Goal: Task Accomplishment & Management: Use online tool/utility

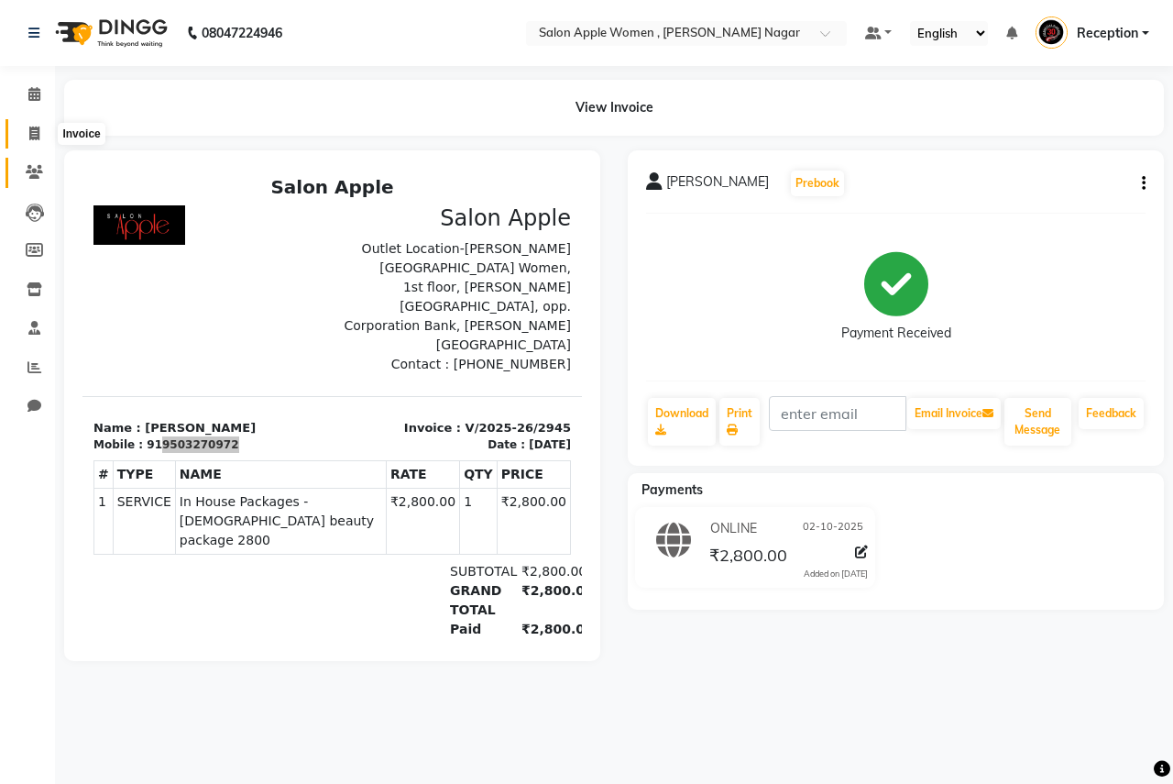
drag, startPoint x: 27, startPoint y: 134, endPoint x: 21, endPoint y: 161, distance: 28.0
click at [27, 134] on span at bounding box center [34, 134] width 32 height 21
select select "service"
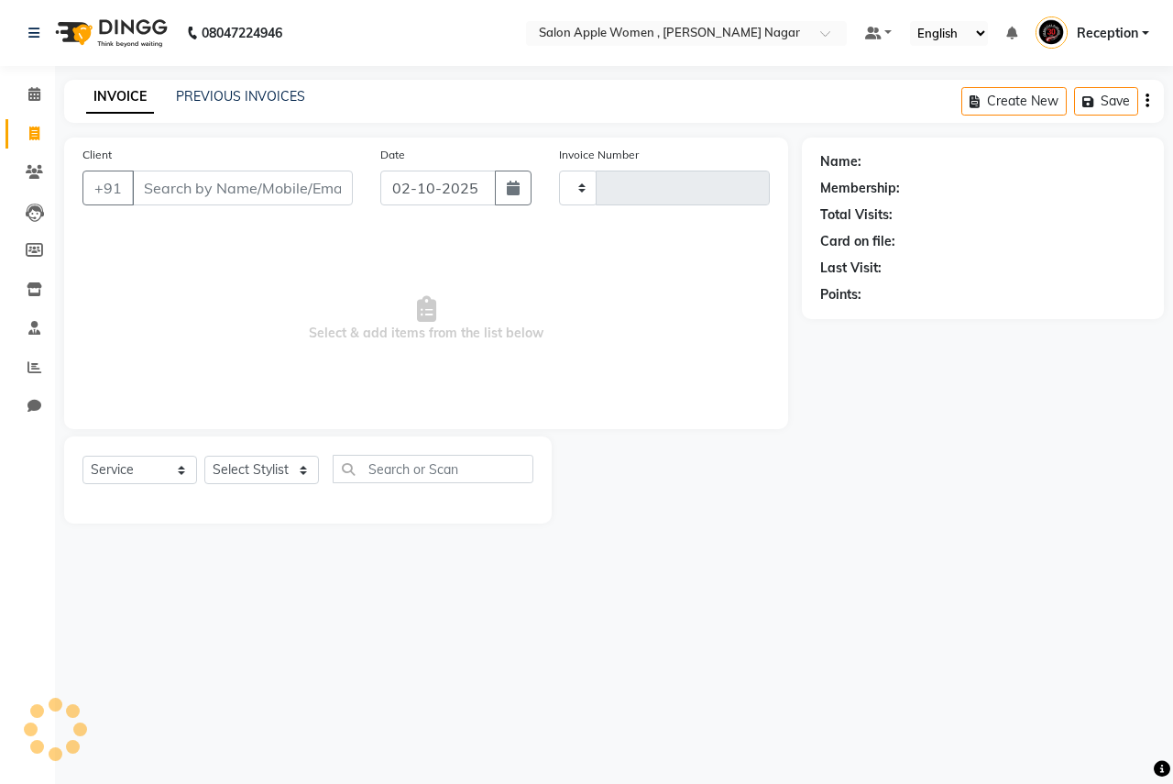
type input "2946"
select select "96"
click at [201, 186] on input "Client" at bounding box center [242, 187] width 221 height 35
click at [30, 97] on icon at bounding box center [34, 94] width 12 height 14
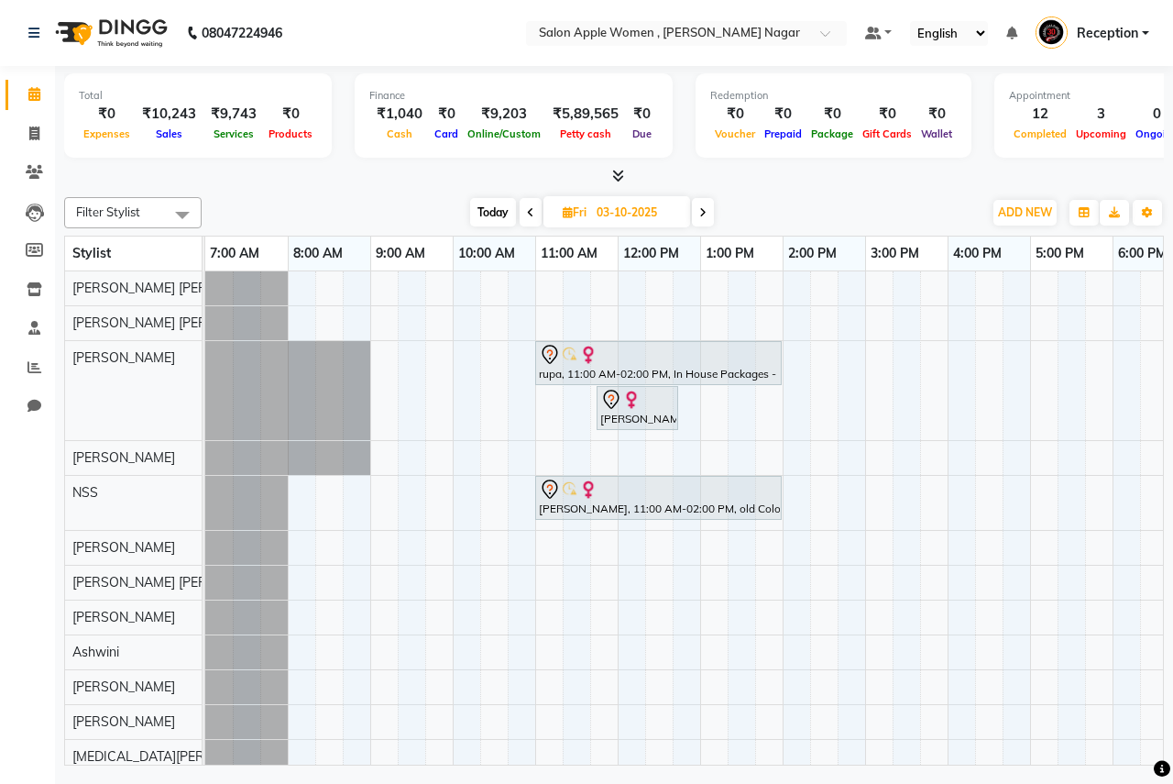
click at [483, 202] on span "Today" at bounding box center [493, 212] width 46 height 28
type input "02-10-2025"
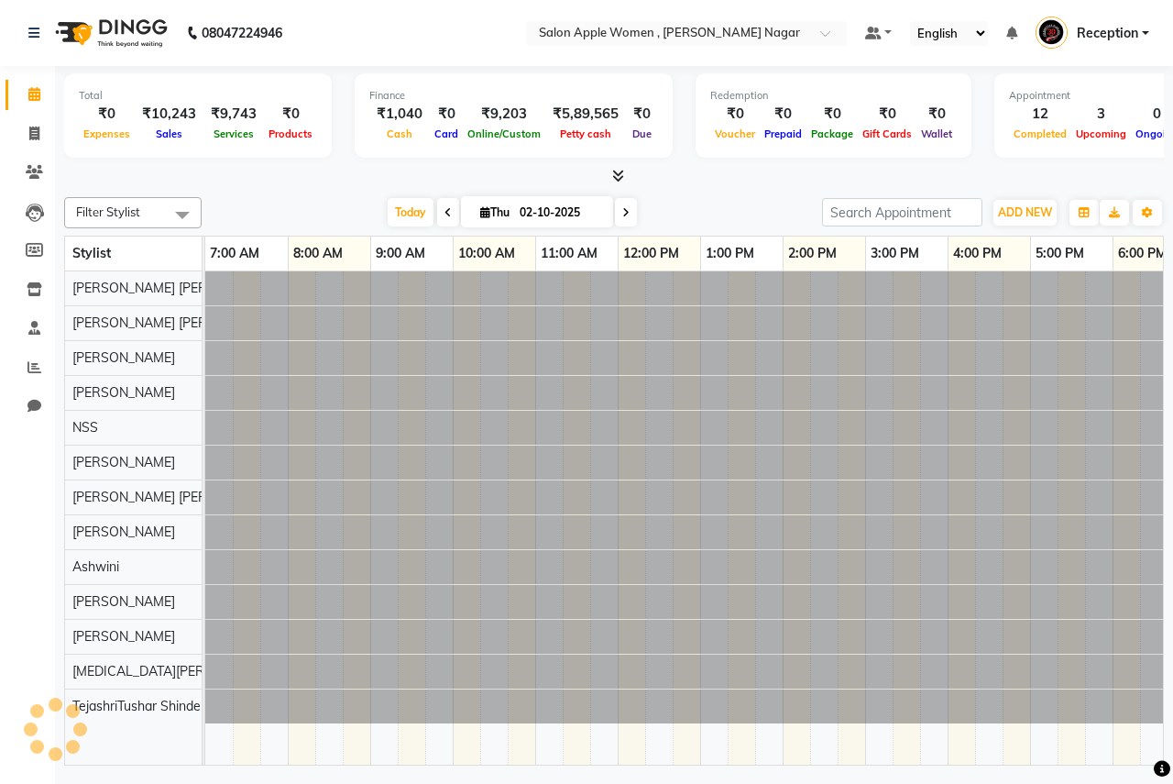
scroll to position [0, 362]
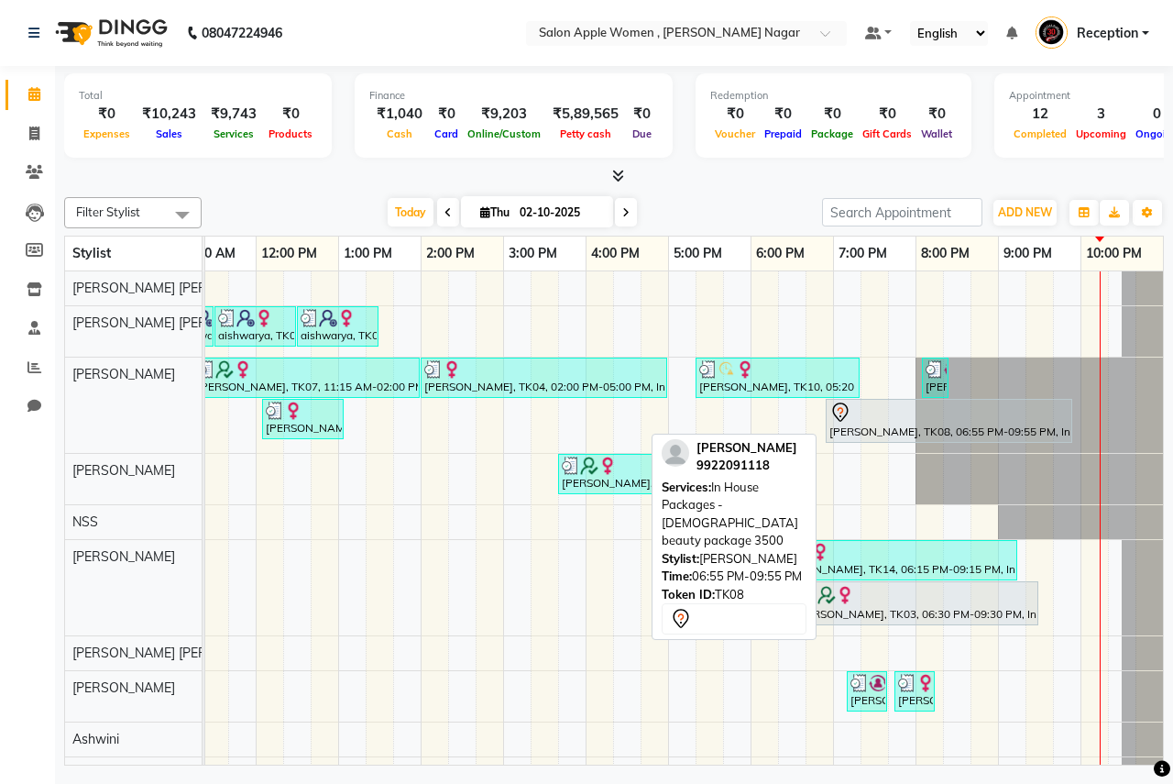
click at [862, 425] on div "[PERSON_NAME], TK08, 06:55 PM-09:55 PM, In House Packages - [DEMOGRAPHIC_DATA] …" at bounding box center [949, 420] width 243 height 38
select select "7"
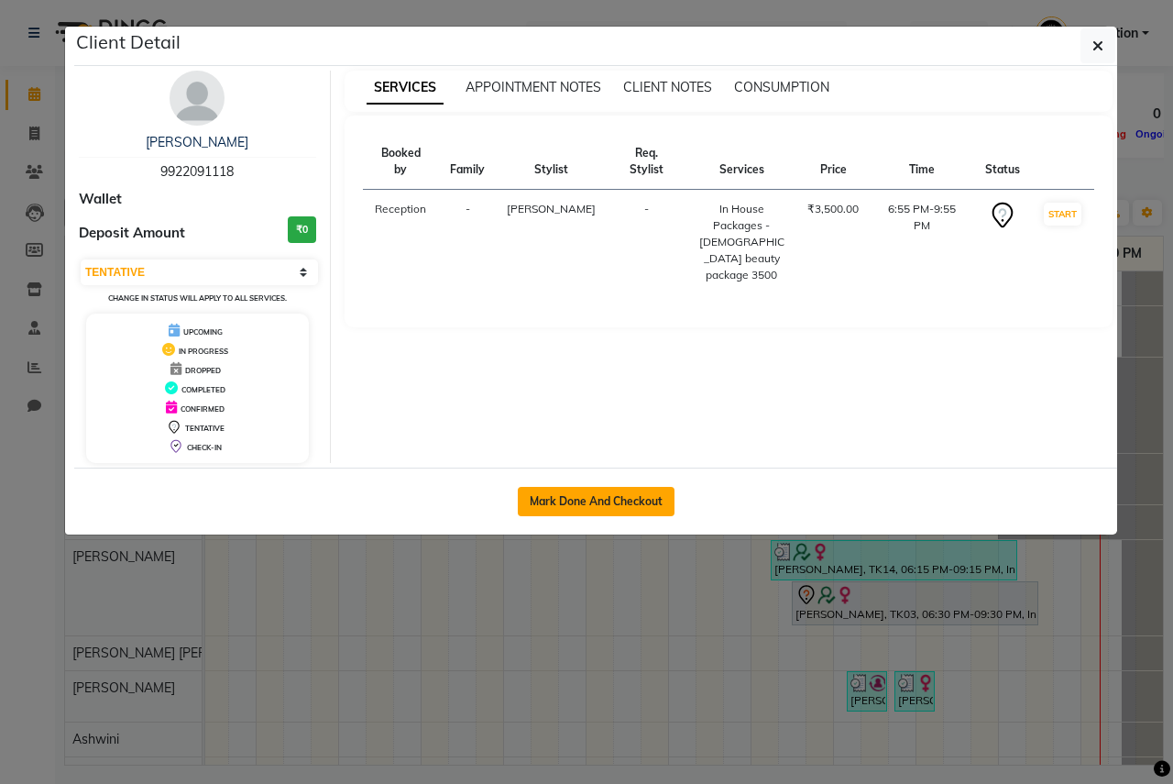
click at [630, 498] on button "Mark Done And Checkout" at bounding box center [596, 501] width 157 height 29
select select "service"
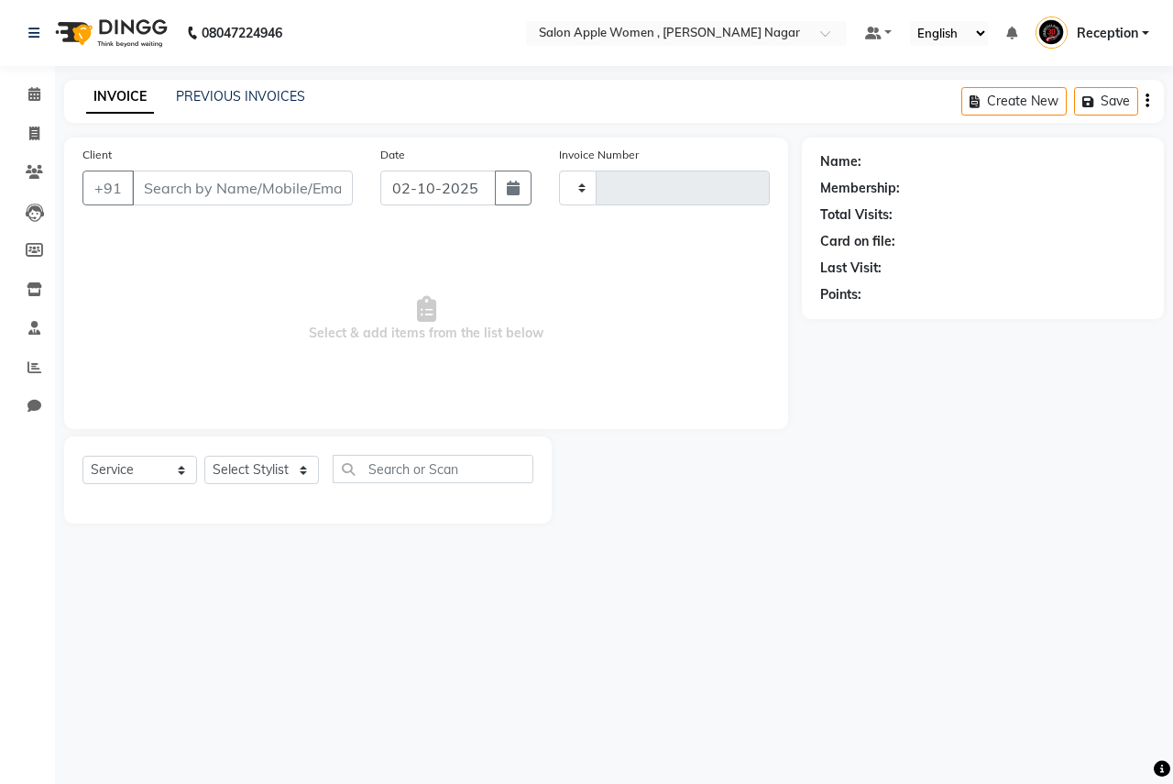
select select "3"
type input "2946"
type input "9922091118"
select select "96"
select select "3151"
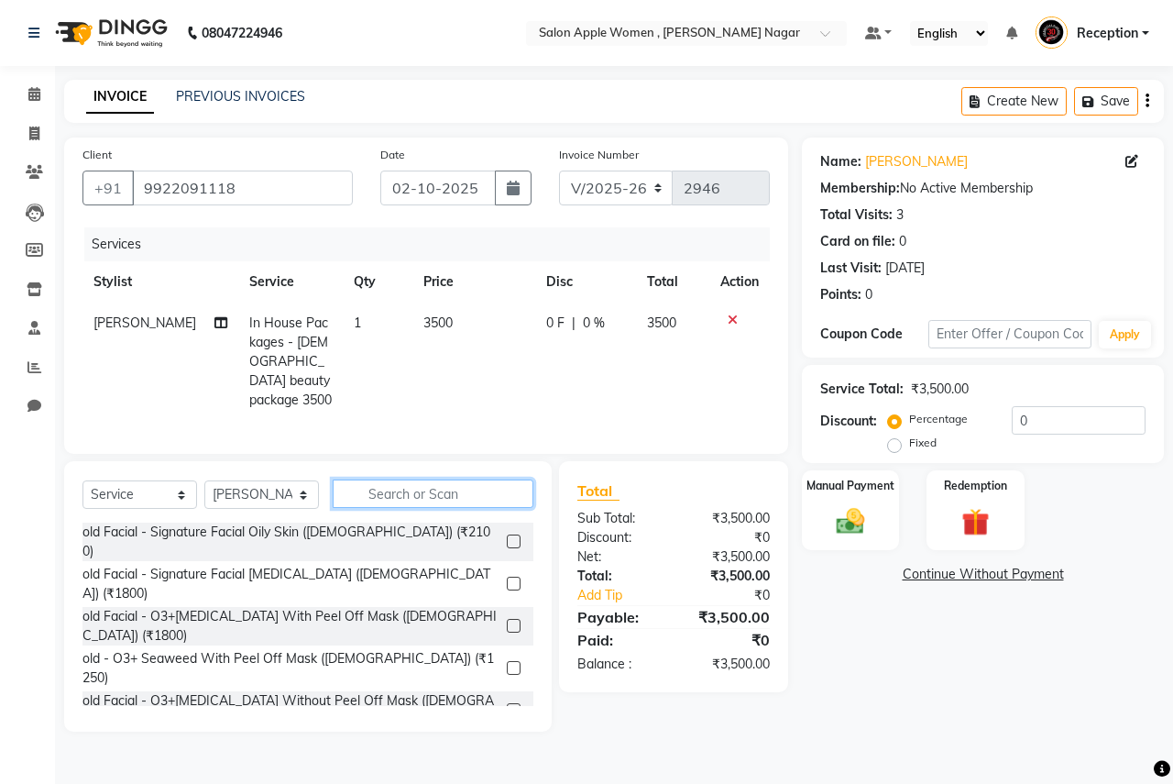
click at [371, 491] on input "text" at bounding box center [433, 493] width 201 height 28
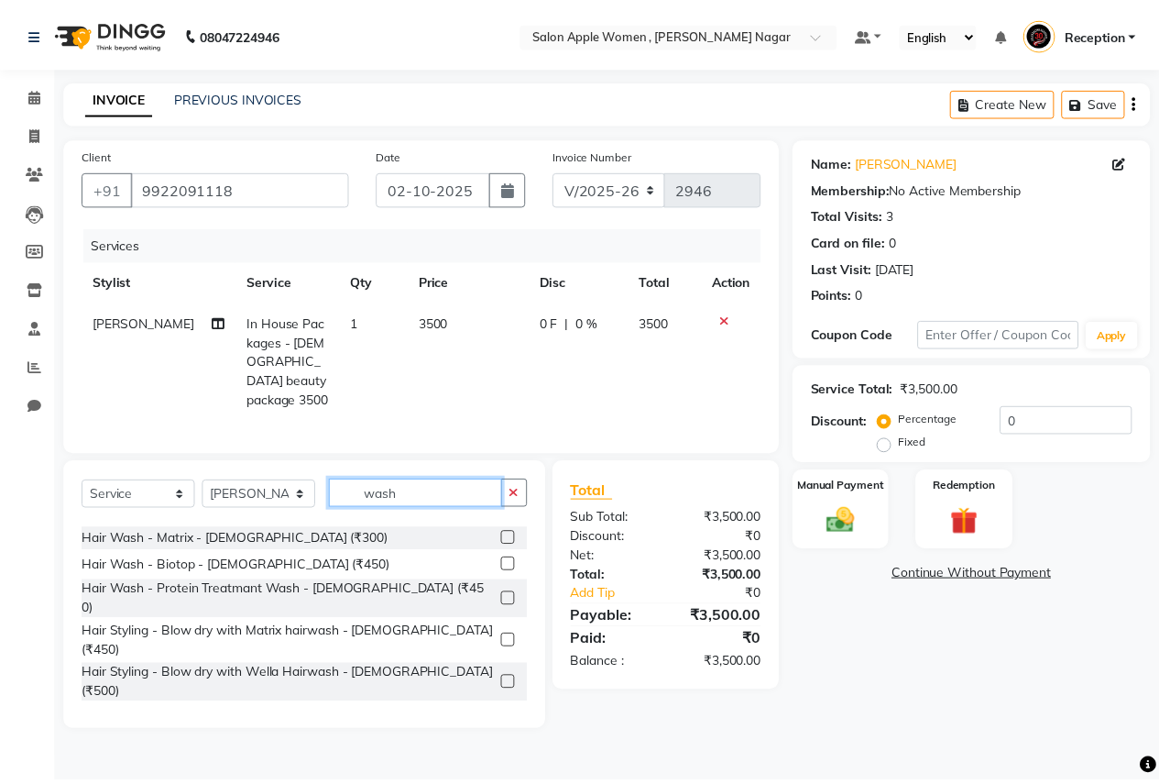
scroll to position [144, 0]
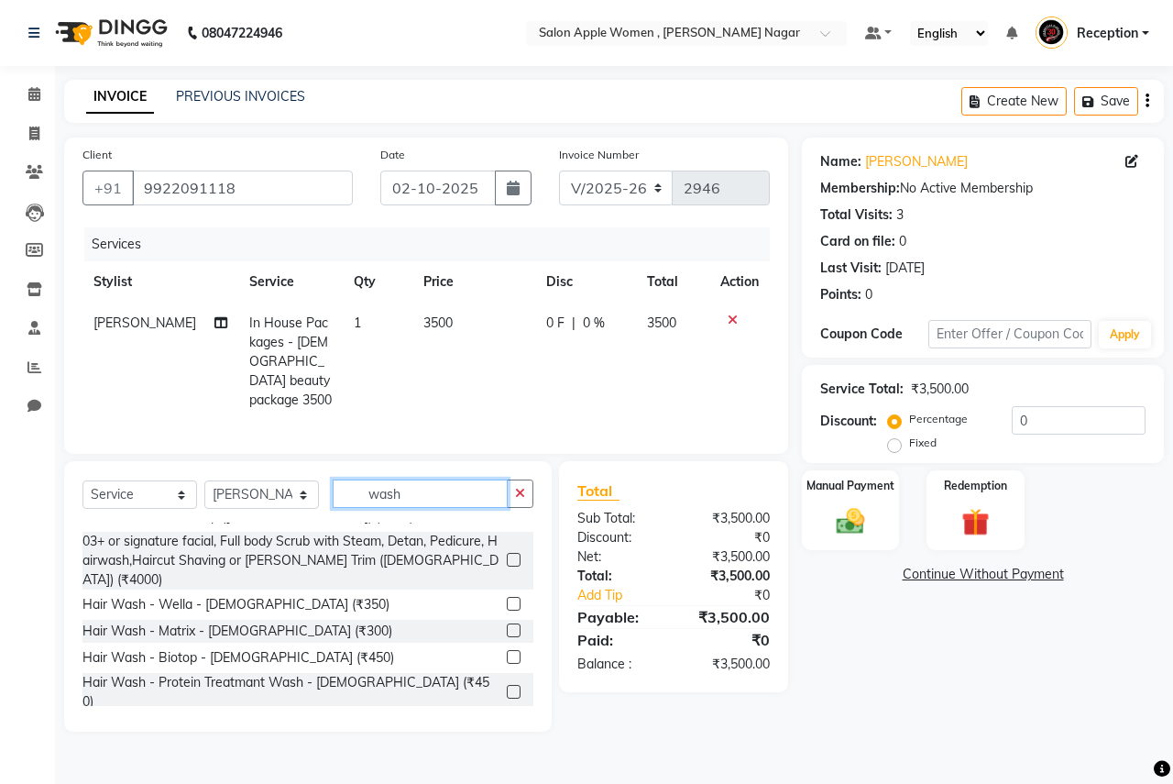
type input "wash"
click at [507, 623] on label at bounding box center [514, 630] width 14 height 14
click at [507, 625] on input "checkbox" at bounding box center [513, 631] width 12 height 12
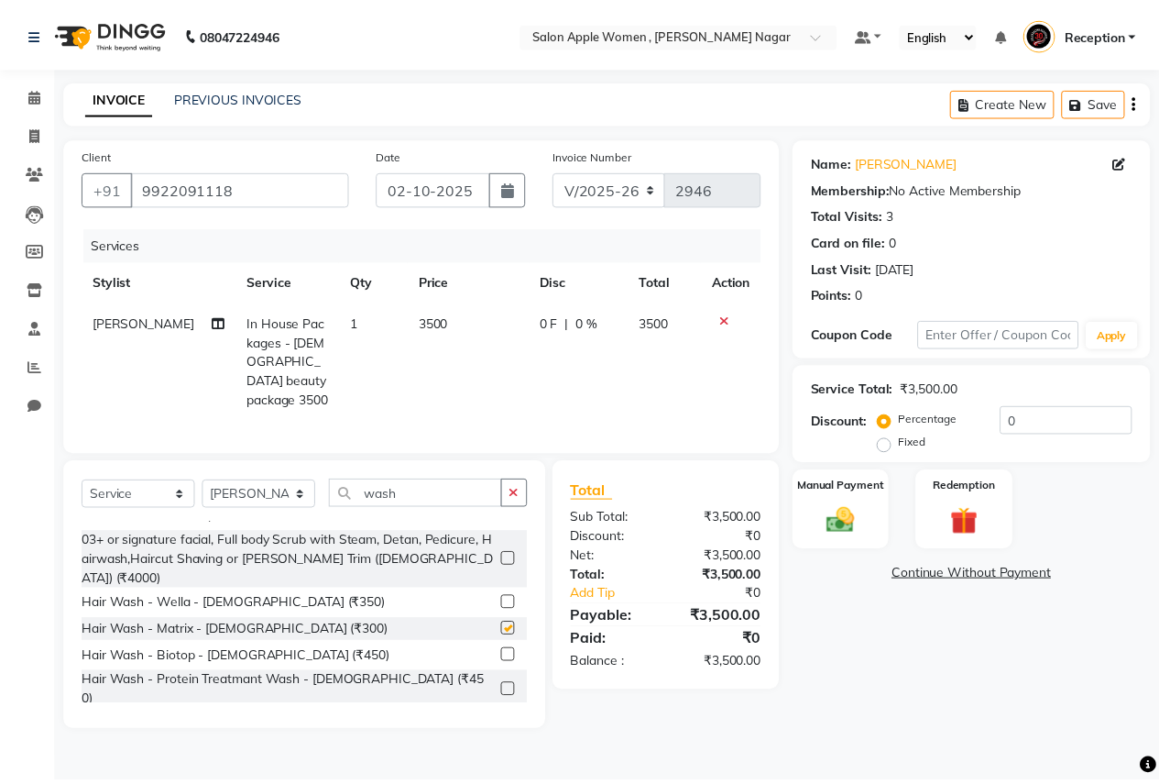
scroll to position [159, 0]
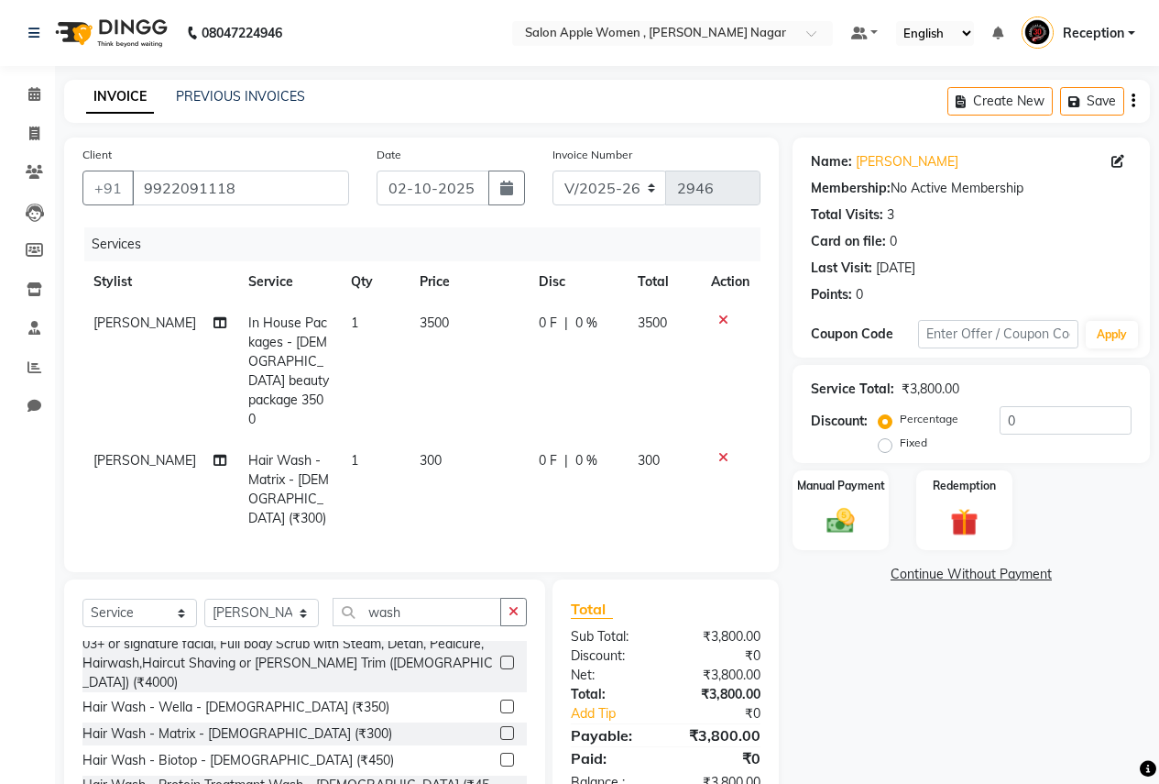
checkbox input "false"
click at [865, 516] on div "Manual Payment" at bounding box center [841, 509] width 100 height 83
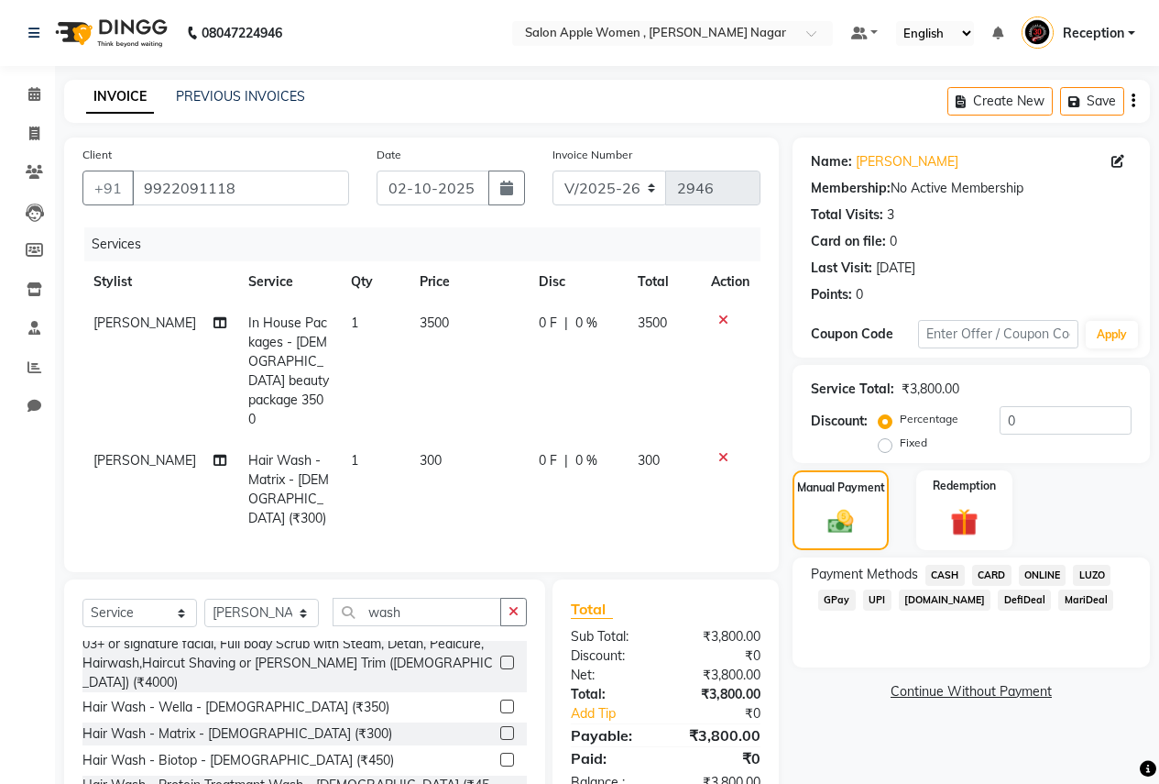
click at [954, 569] on span "CASH" at bounding box center [945, 575] width 39 height 21
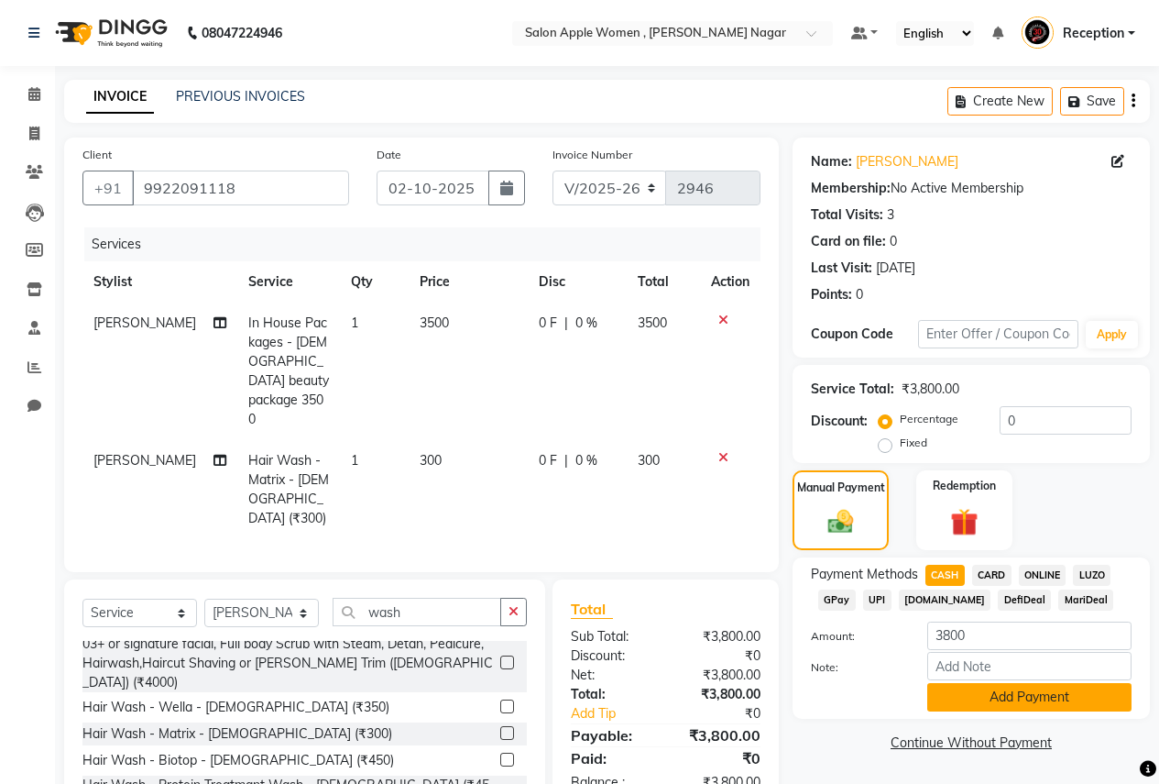
click at [1005, 696] on button "Add Payment" at bounding box center [1030, 697] width 204 height 28
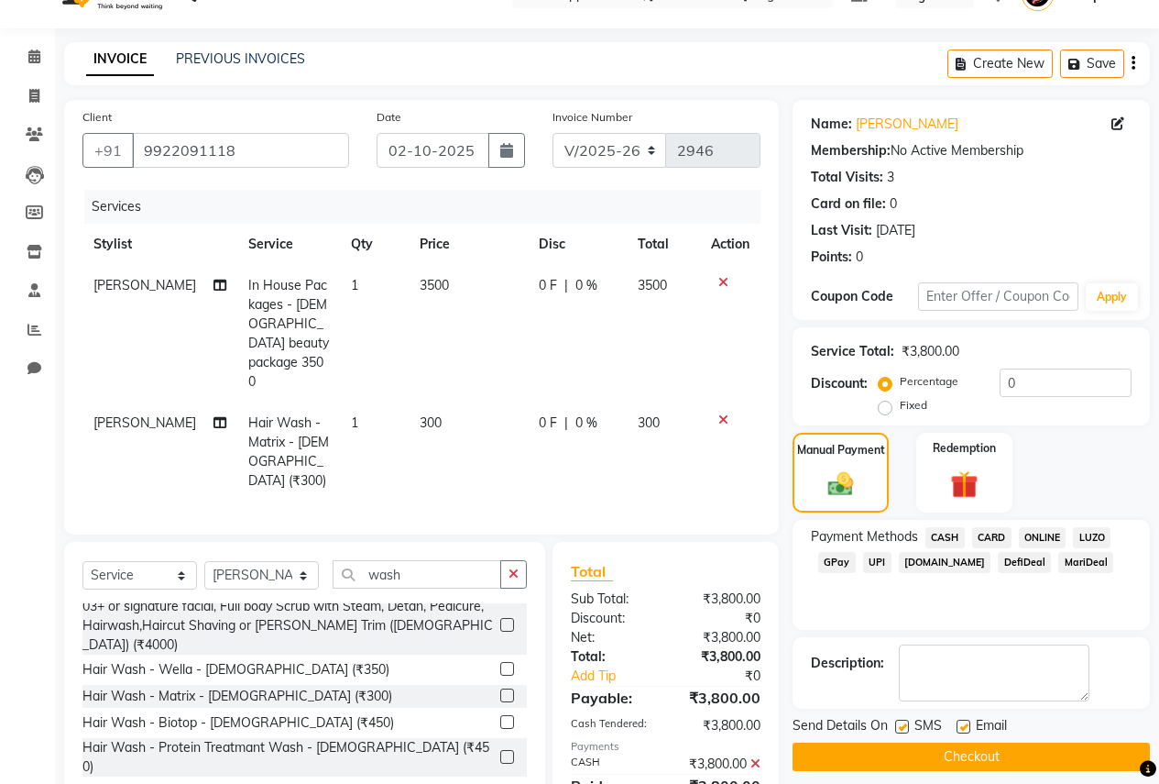
scroll to position [75, 0]
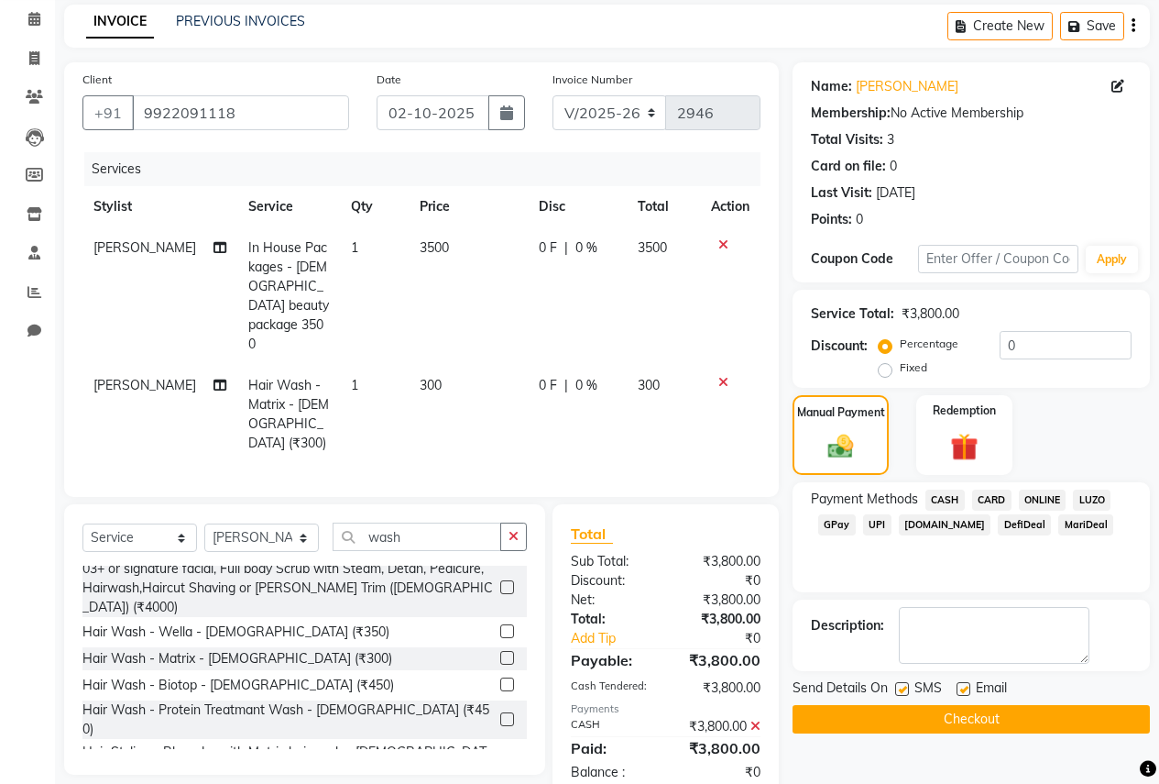
click at [1006, 727] on button "Checkout" at bounding box center [971, 719] width 357 height 28
